Goal: Browse casually: Explore the website without a specific task or goal

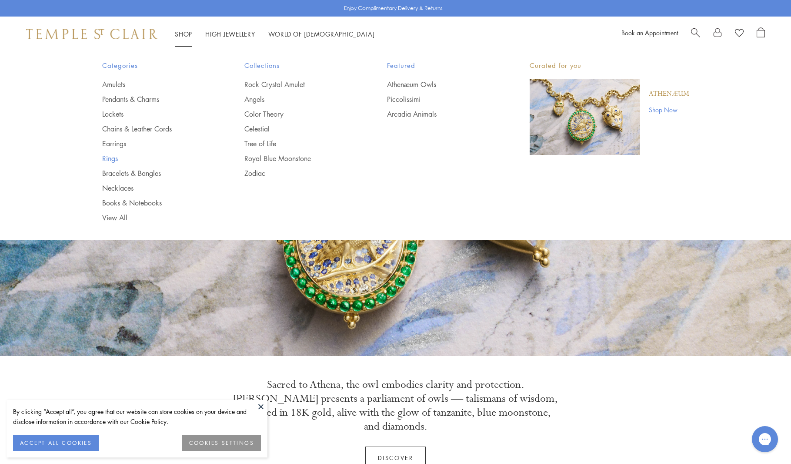
click at [110, 159] on link "Rings" at bounding box center [156, 159] width 108 height 10
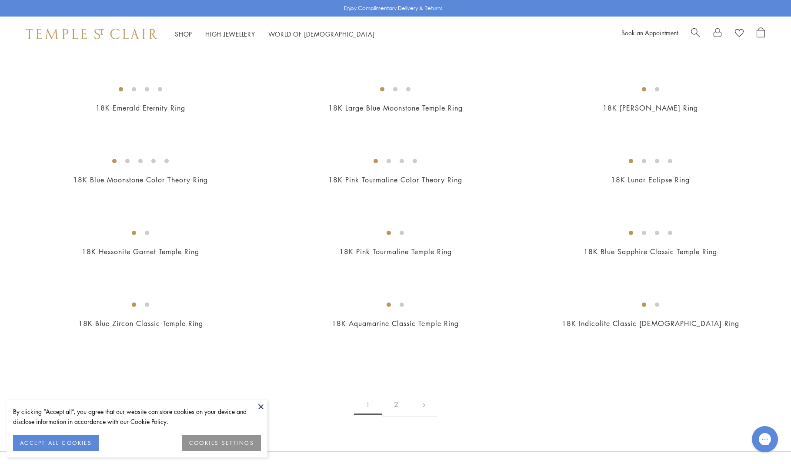
scroll to position [944, 0]
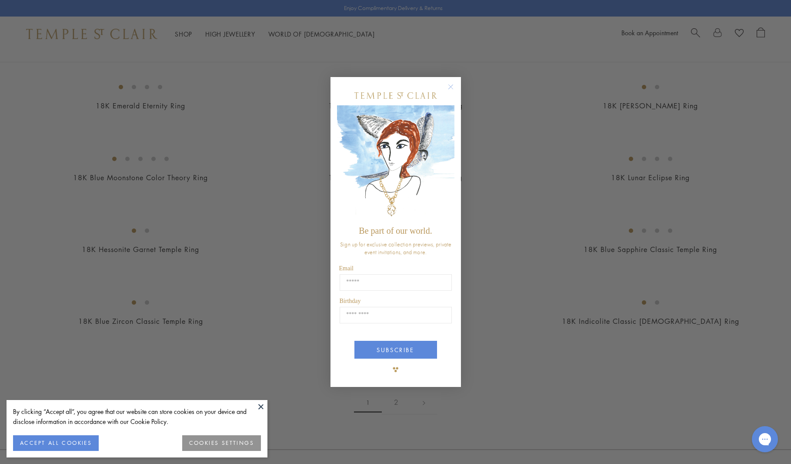
click at [454, 88] on circle "Close dialog" at bounding box center [450, 87] width 10 height 10
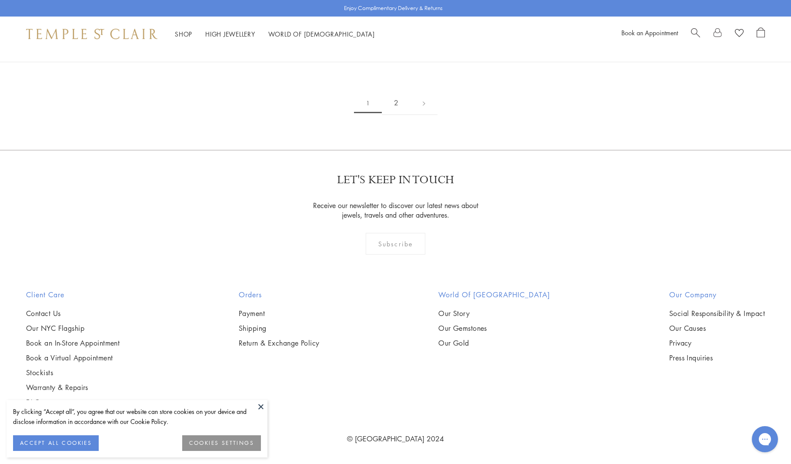
scroll to position [4803, 0]
click at [394, 105] on link "2" at bounding box center [396, 103] width 29 height 24
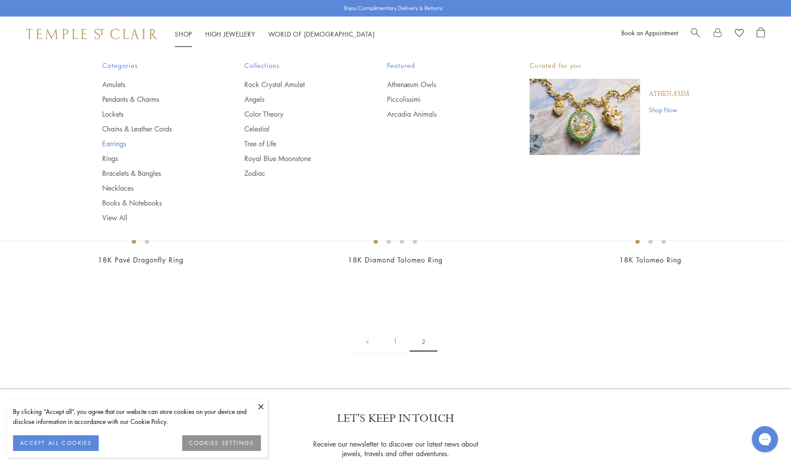
click at [119, 144] on link "Earrings" at bounding box center [156, 144] width 108 height 10
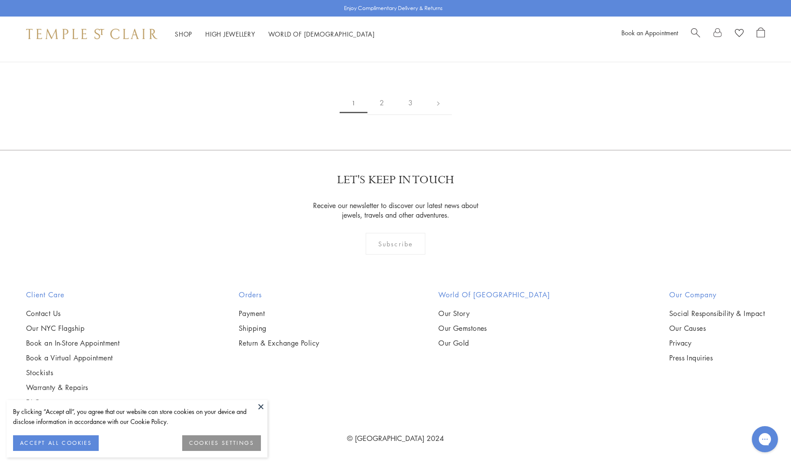
scroll to position [5215, 0]
click at [383, 115] on link "2" at bounding box center [382, 103] width 29 height 24
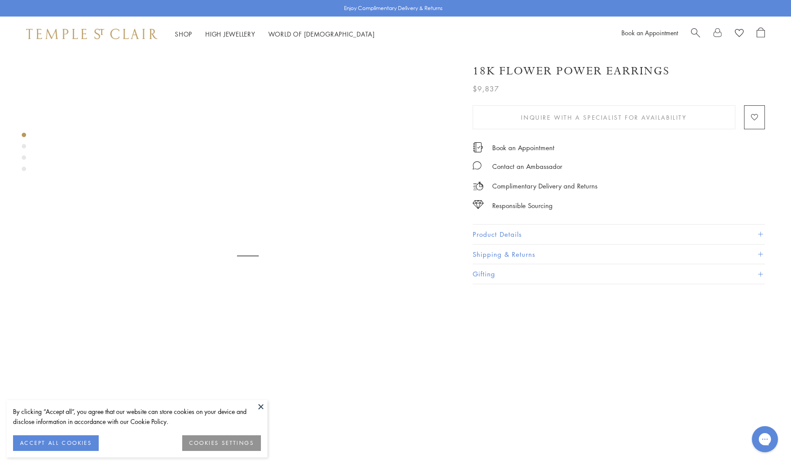
scroll to position [0, 0]
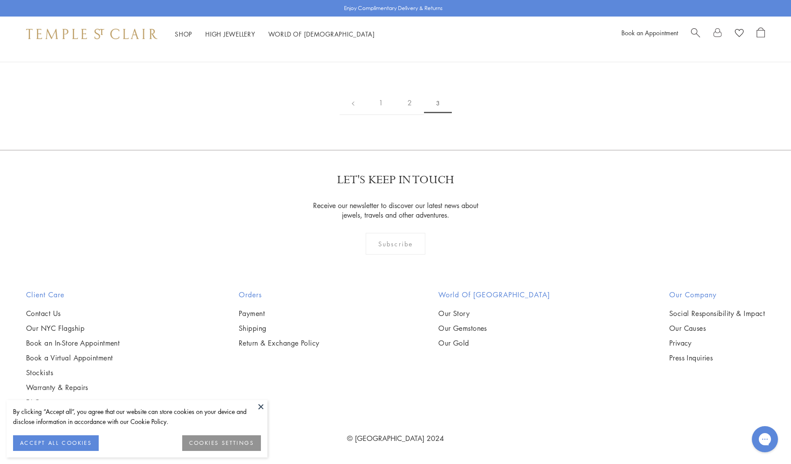
scroll to position [228, 0]
click at [407, 115] on link "2" at bounding box center [409, 103] width 29 height 24
drag, startPoint x: 372, startPoint y: 342, endPoint x: 367, endPoint y: 345, distance: 5.7
click at [372, 115] on link "1" at bounding box center [367, 103] width 29 height 24
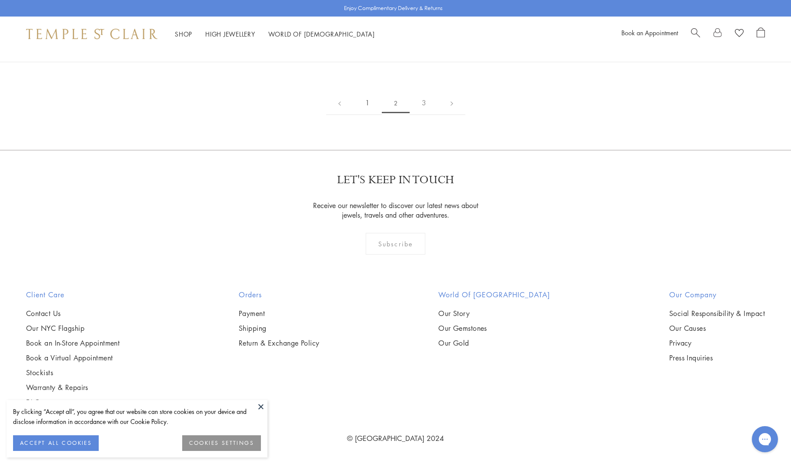
click at [367, 115] on link "1" at bounding box center [367, 103] width 29 height 24
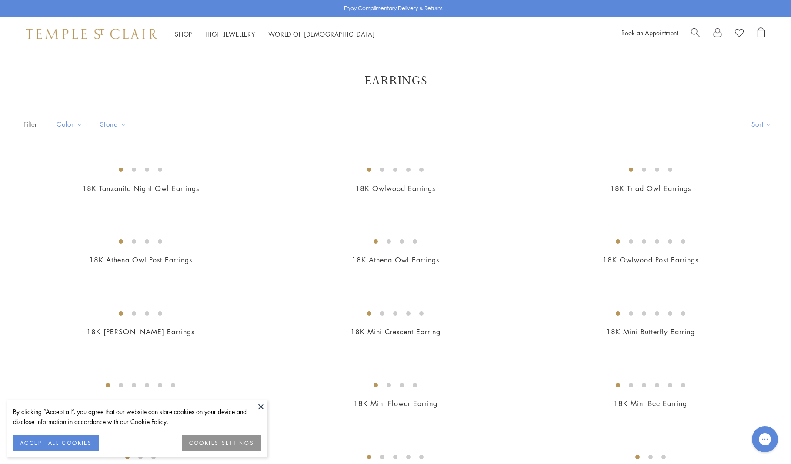
click at [258, 405] on button at bounding box center [261, 406] width 13 height 13
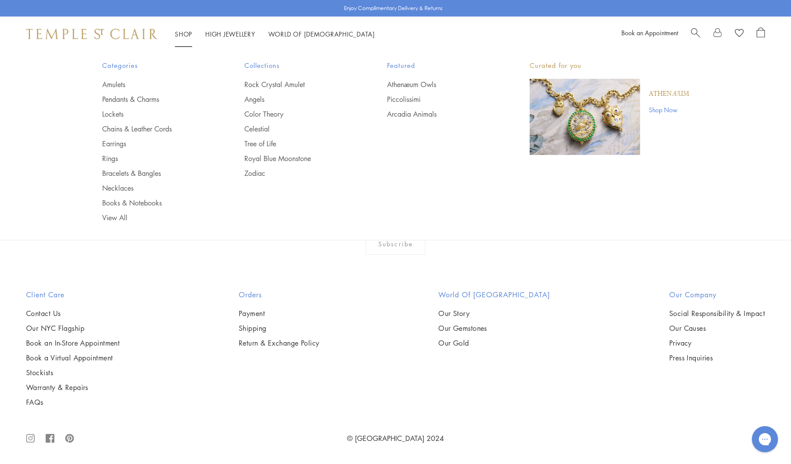
scroll to position [5151, 0]
click at [129, 188] on link "Necklaces" at bounding box center [156, 188] width 108 height 10
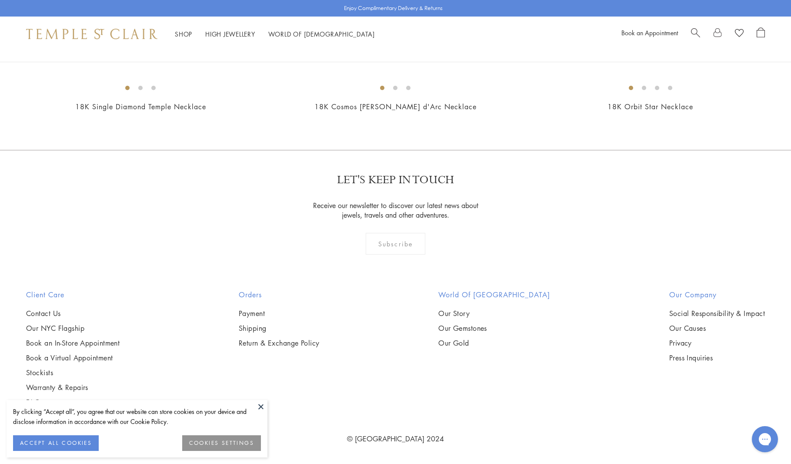
scroll to position [1437, 0]
click at [0, 0] on img at bounding box center [0, 0] width 0 height 0
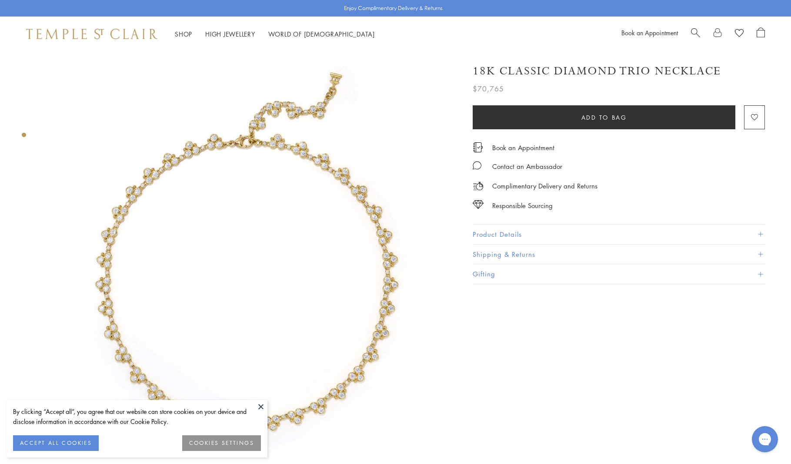
click at [494, 234] on button "Product Details" at bounding box center [619, 234] width 292 height 20
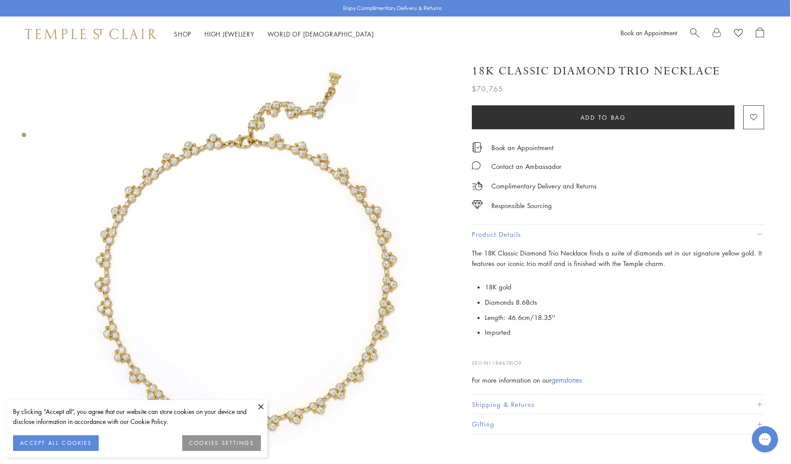
scroll to position [0, 1]
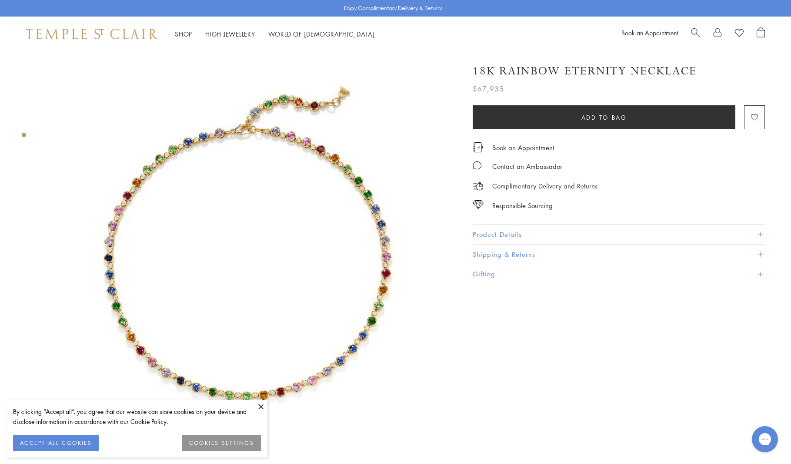
click at [255, 116] on img at bounding box center [248, 255] width 409 height 409
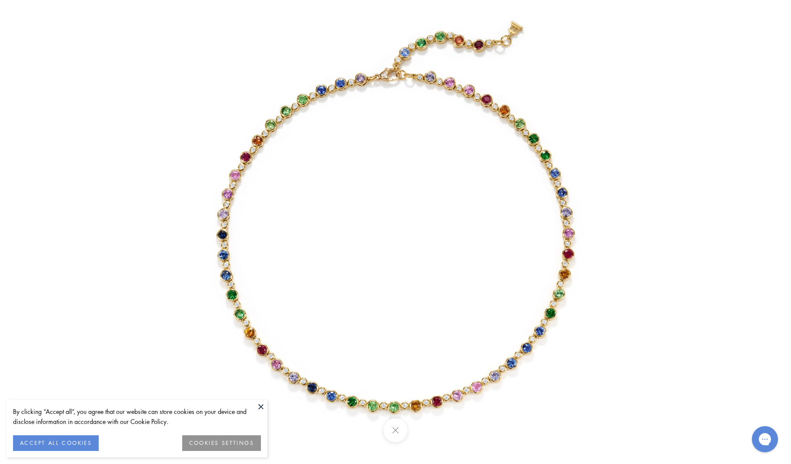
click at [392, 77] on img at bounding box center [395, 231] width 509 height 509
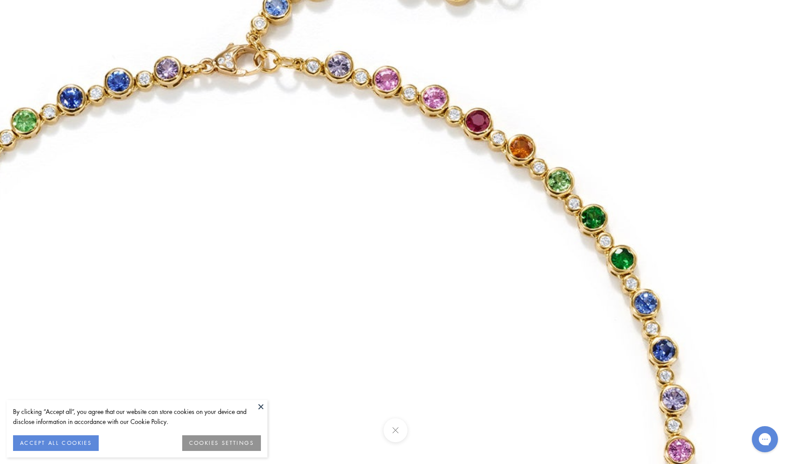
click at [376, 118] on img at bounding box center [254, 447] width 1253 height 1253
